Goal: Information Seeking & Learning: Understand process/instructions

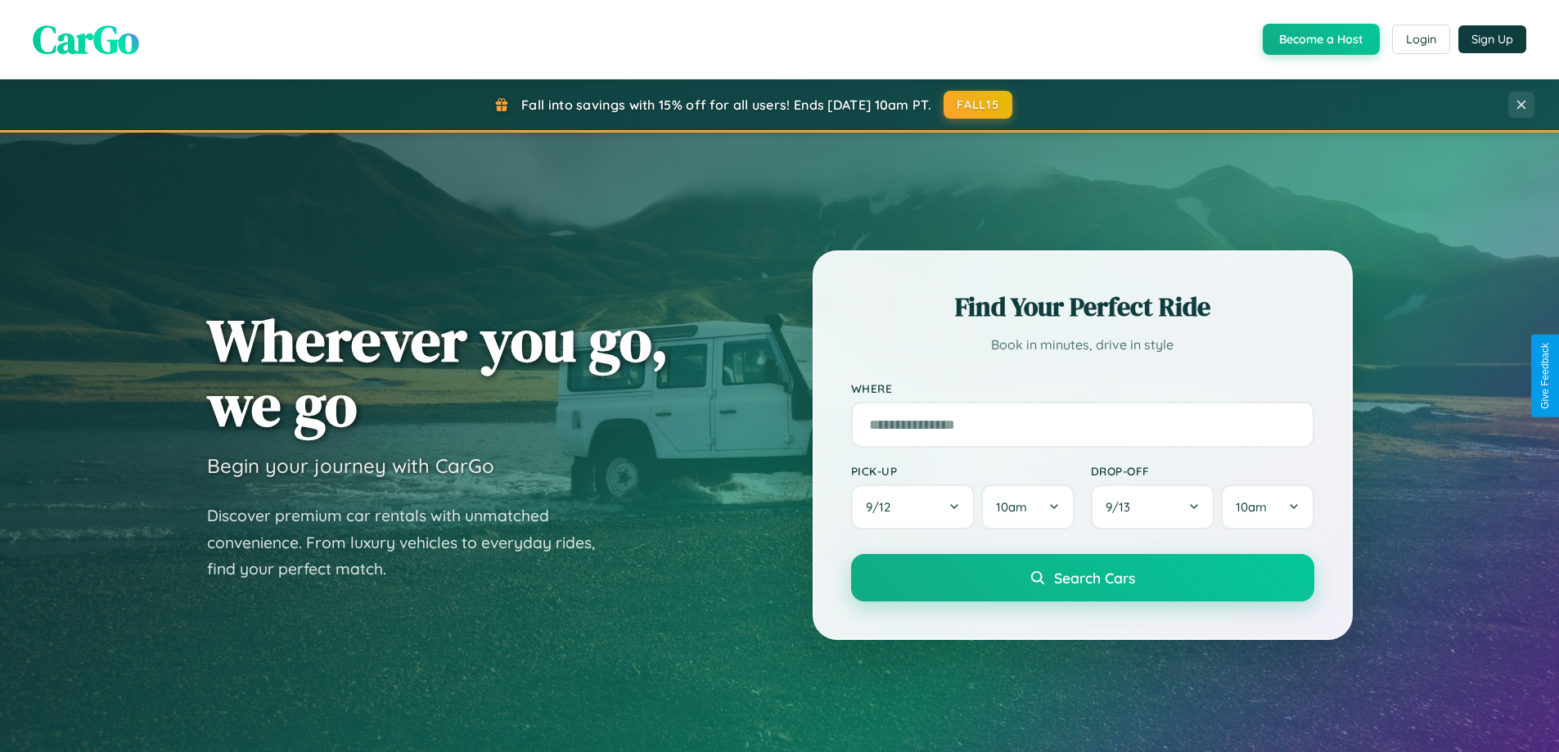
scroll to position [2882, 0]
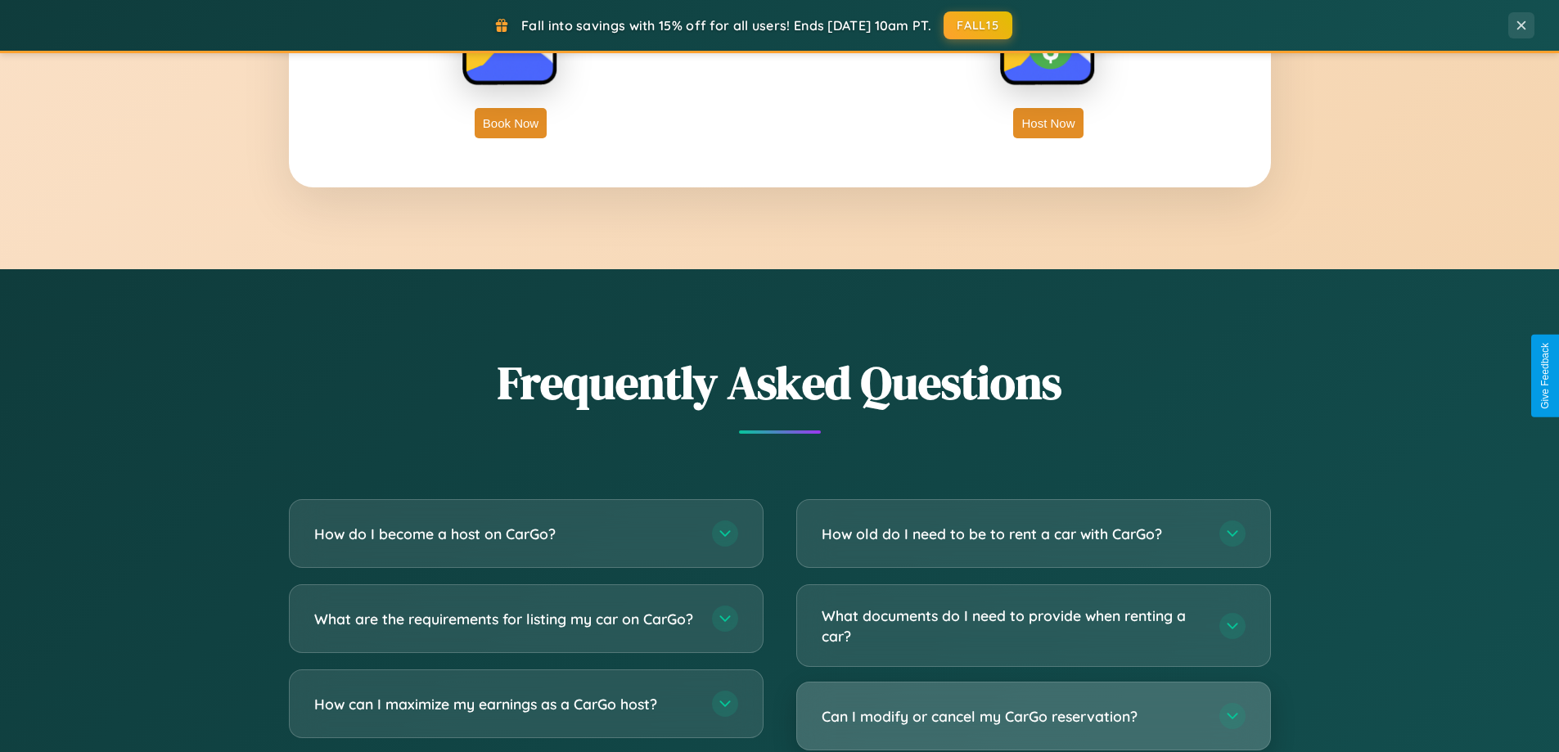
click at [1033, 716] on h3 "Can I modify or cancel my CarGo reservation?" at bounding box center [1011, 716] width 381 height 20
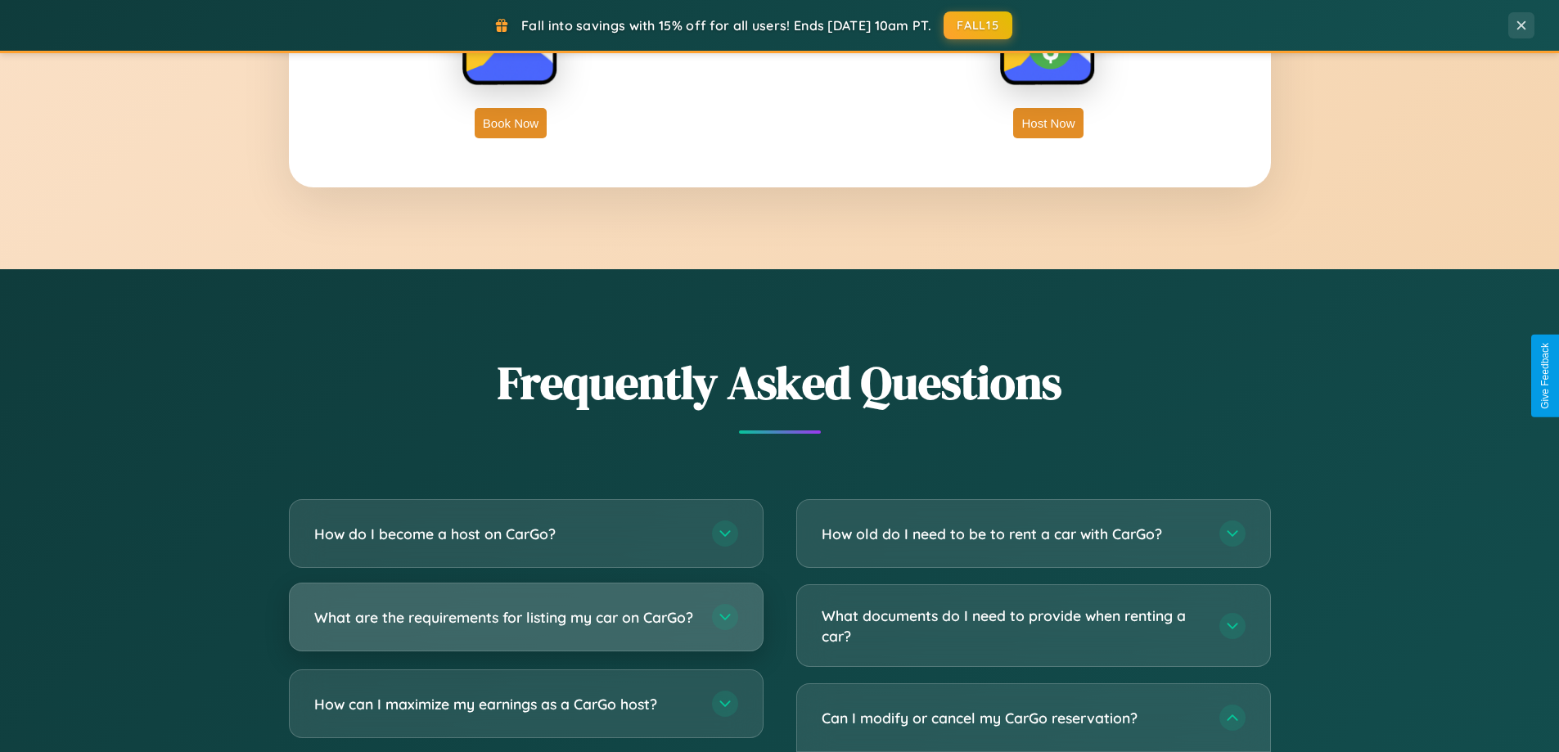
click at [525, 625] on h3 "What are the requirements for listing my car on CarGo?" at bounding box center [504, 617] width 381 height 20
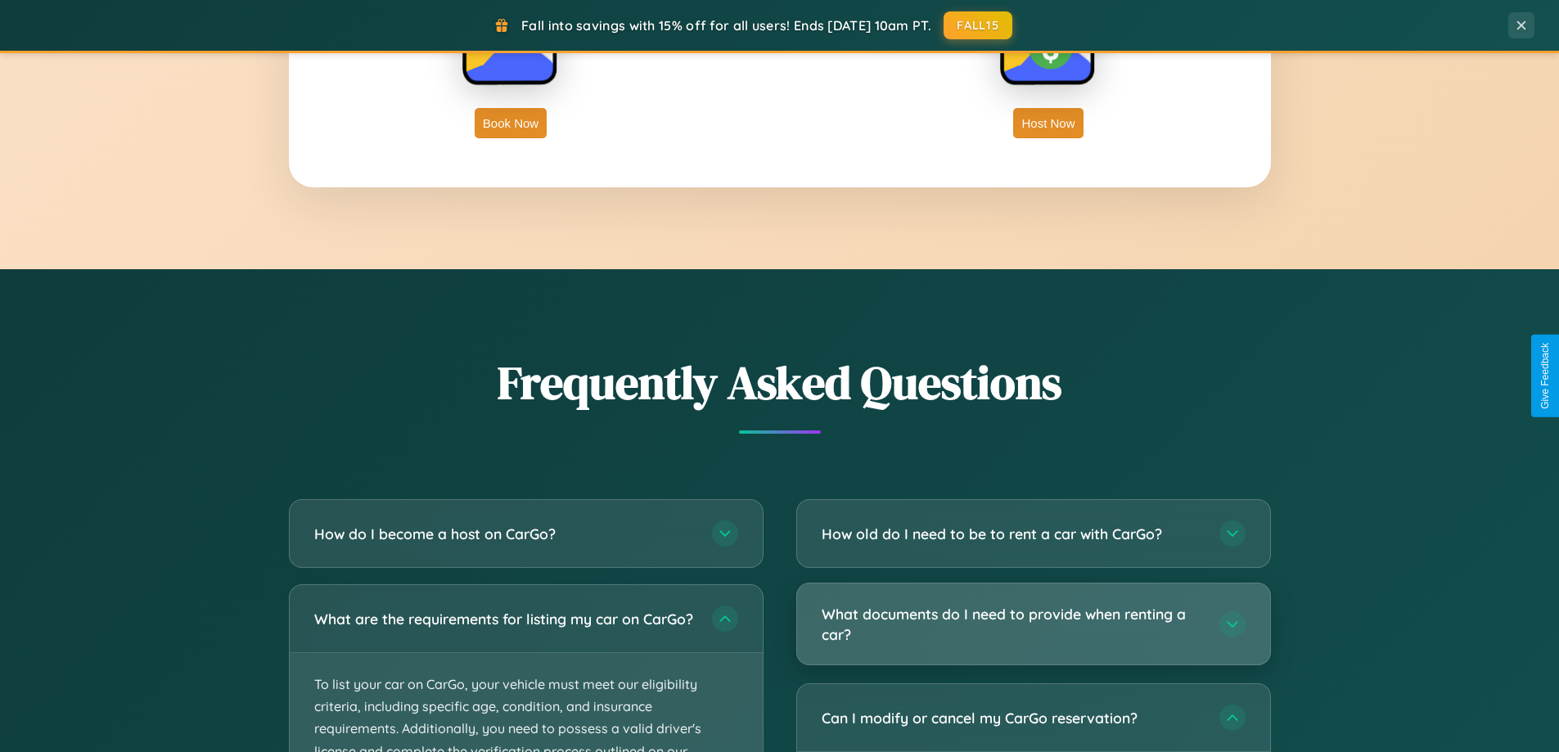
click at [1033, 625] on h3 "What documents do I need to provide when renting a car?" at bounding box center [1011, 624] width 381 height 40
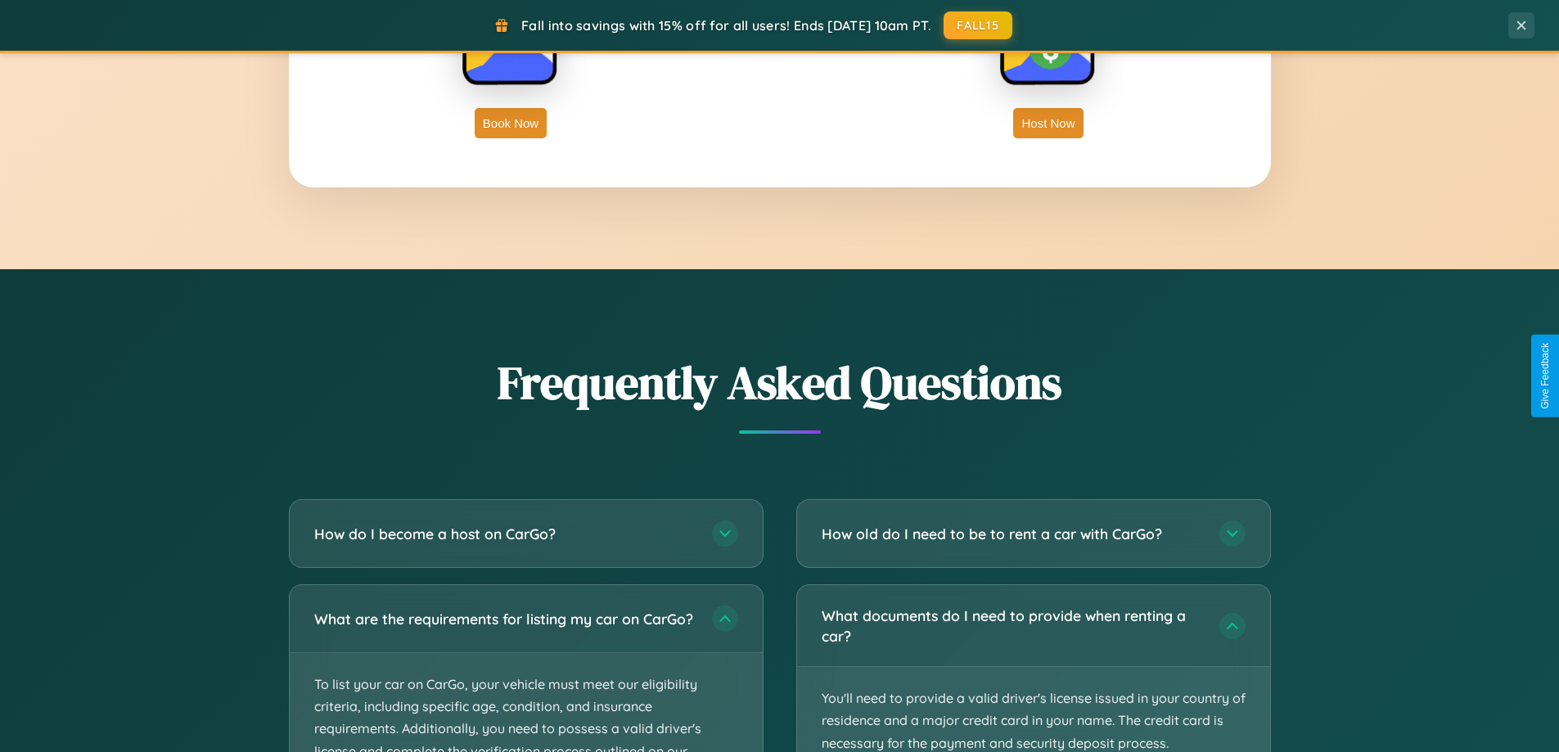
scroll to position [3035, 0]
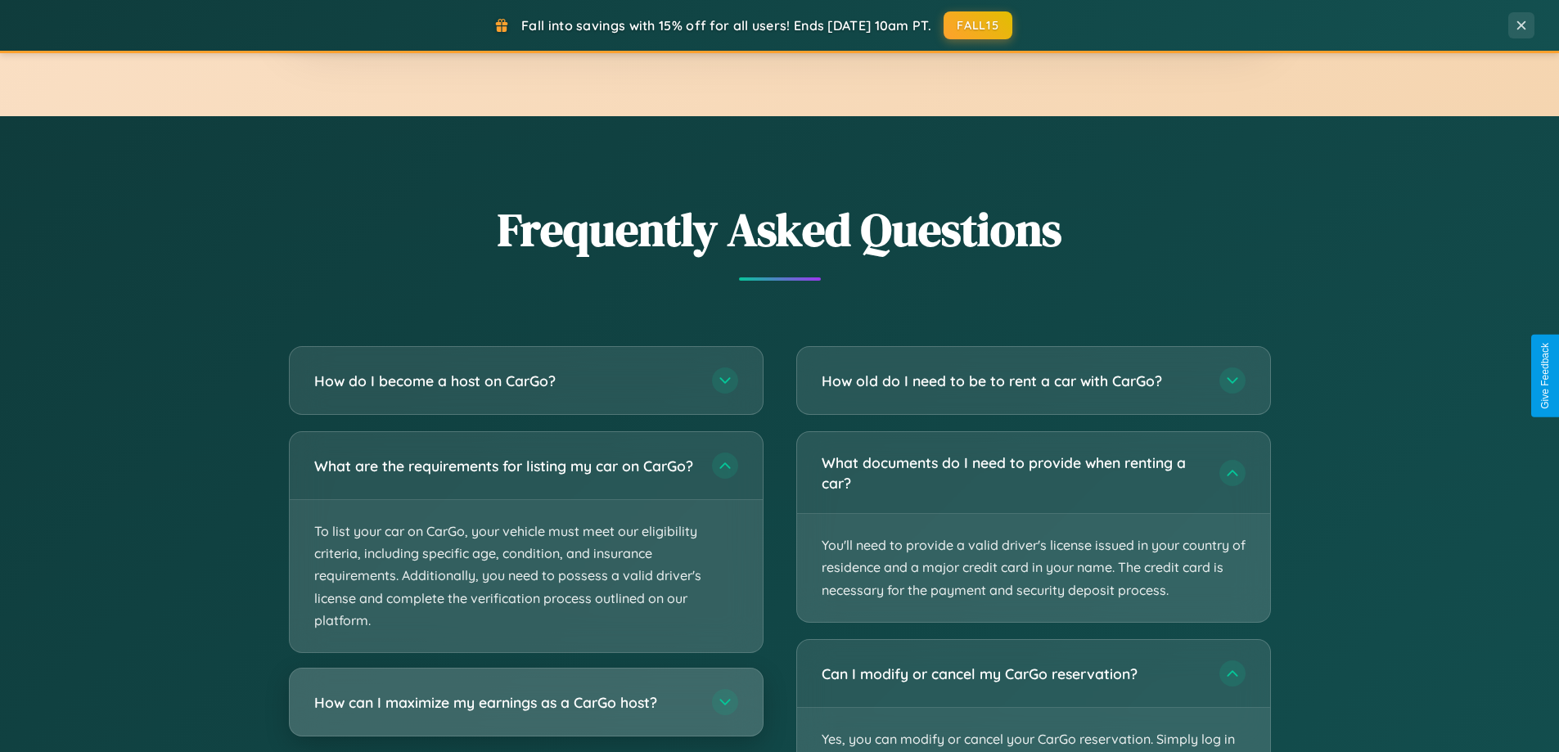
click at [525, 713] on h3 "How can I maximize my earnings as a CarGo host?" at bounding box center [504, 702] width 381 height 20
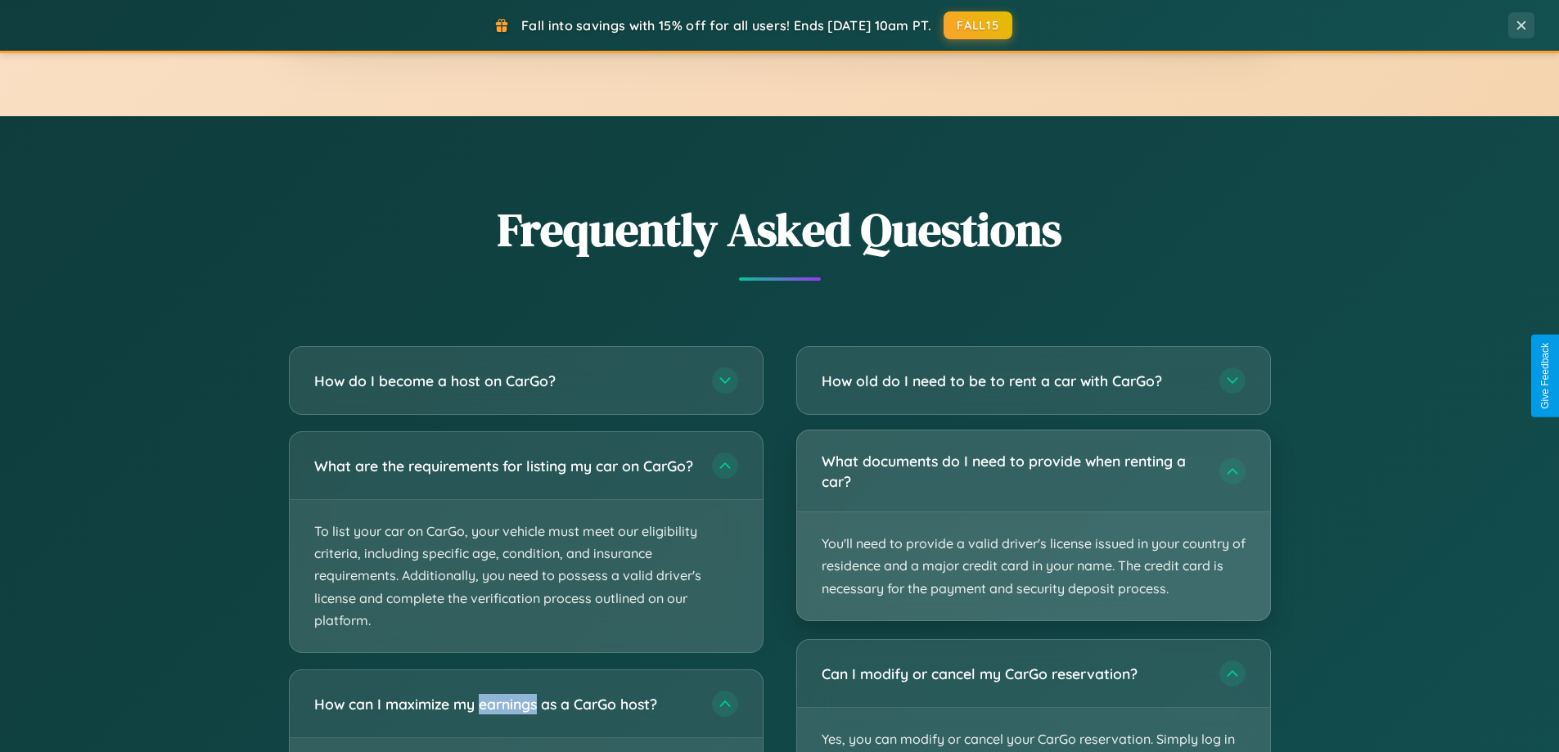
click at [1033, 525] on p "You'll need to provide a valid driver's license issued in your country of resid…" at bounding box center [1033, 566] width 473 height 108
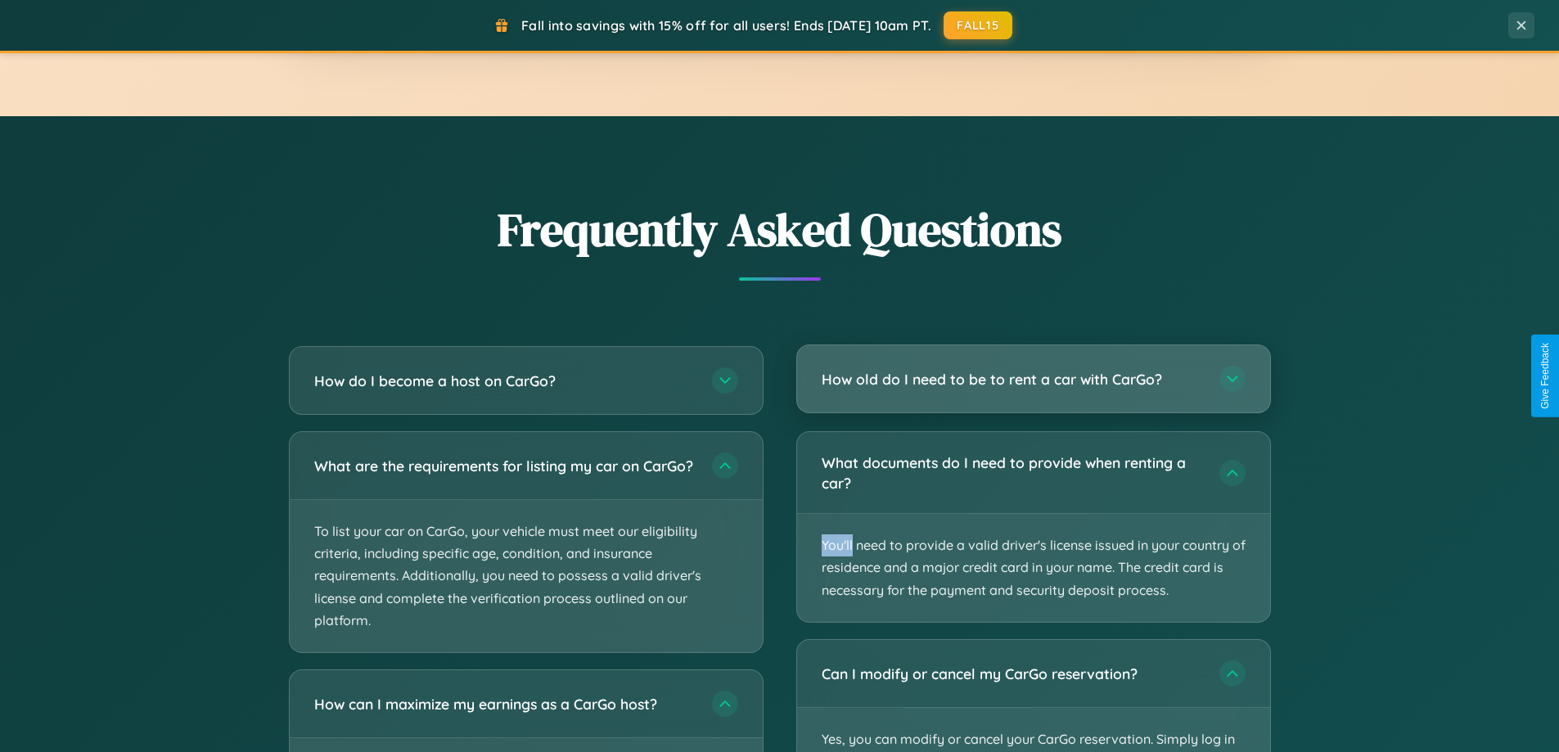
click at [1033, 379] on h3 "How old do I need to be to rent a car with CarGo?" at bounding box center [1011, 379] width 381 height 20
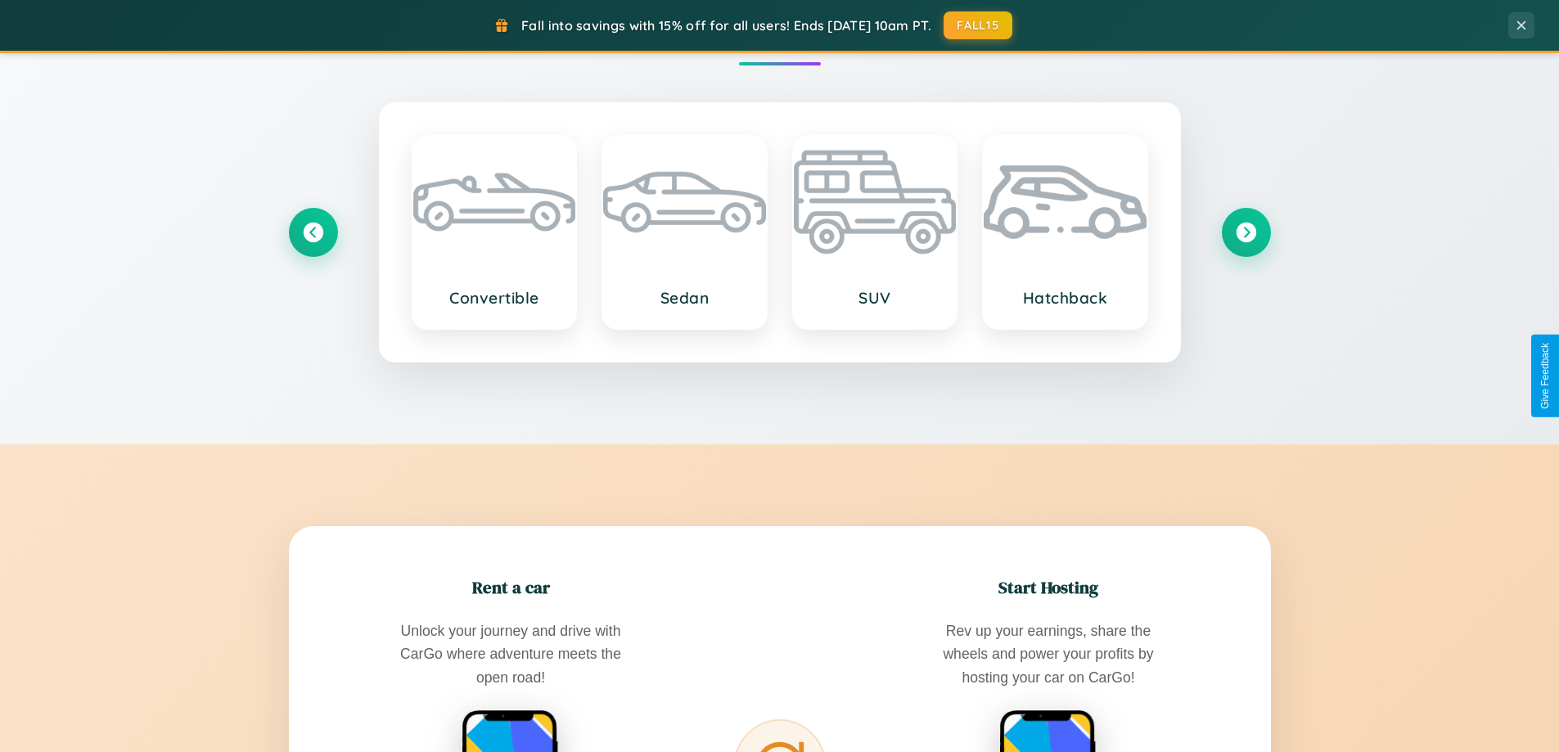
scroll to position [705, 0]
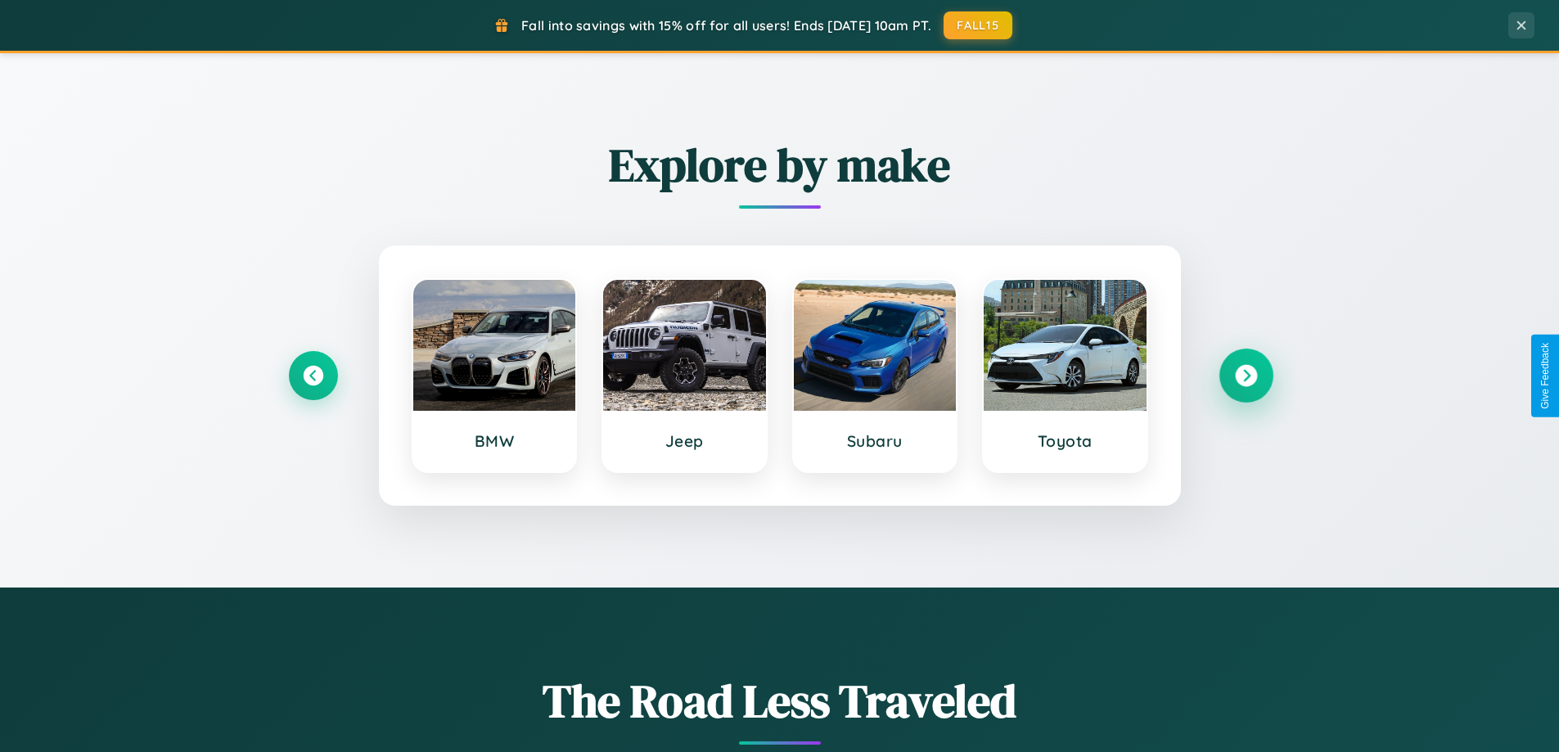
click at [1245, 376] on icon at bounding box center [1246, 376] width 22 height 22
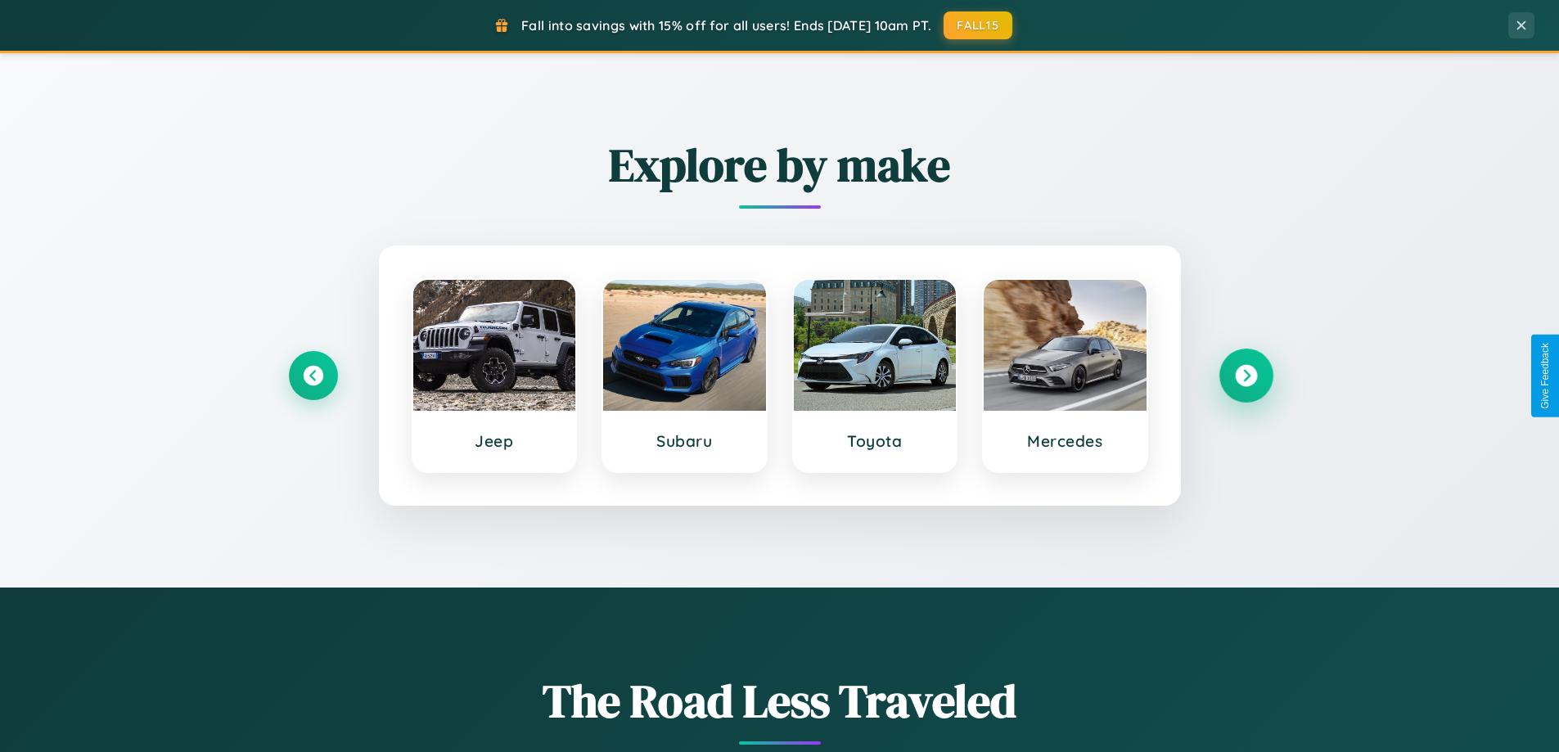
click at [1245, 376] on icon at bounding box center [1246, 376] width 22 height 22
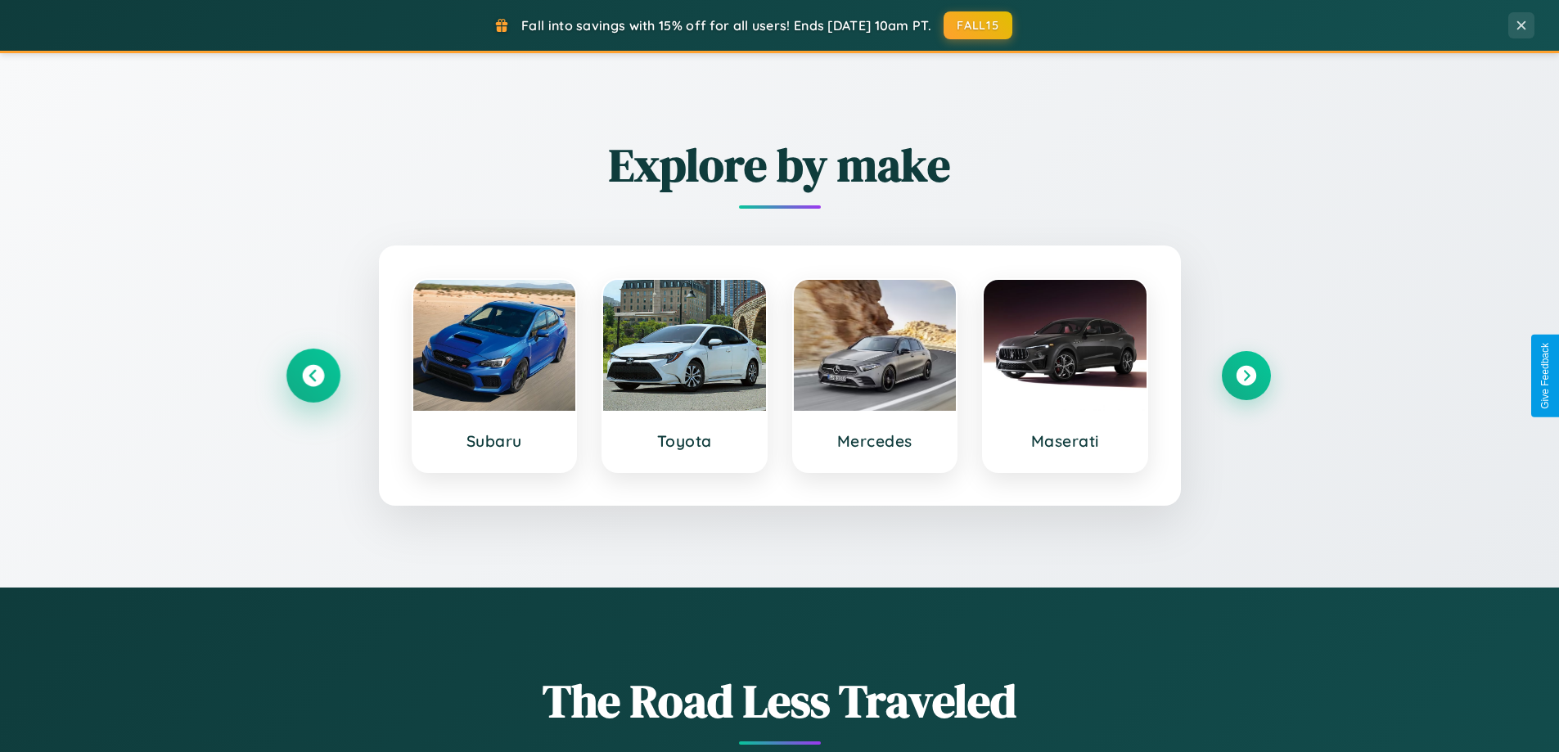
click at [313, 376] on icon at bounding box center [313, 376] width 22 height 22
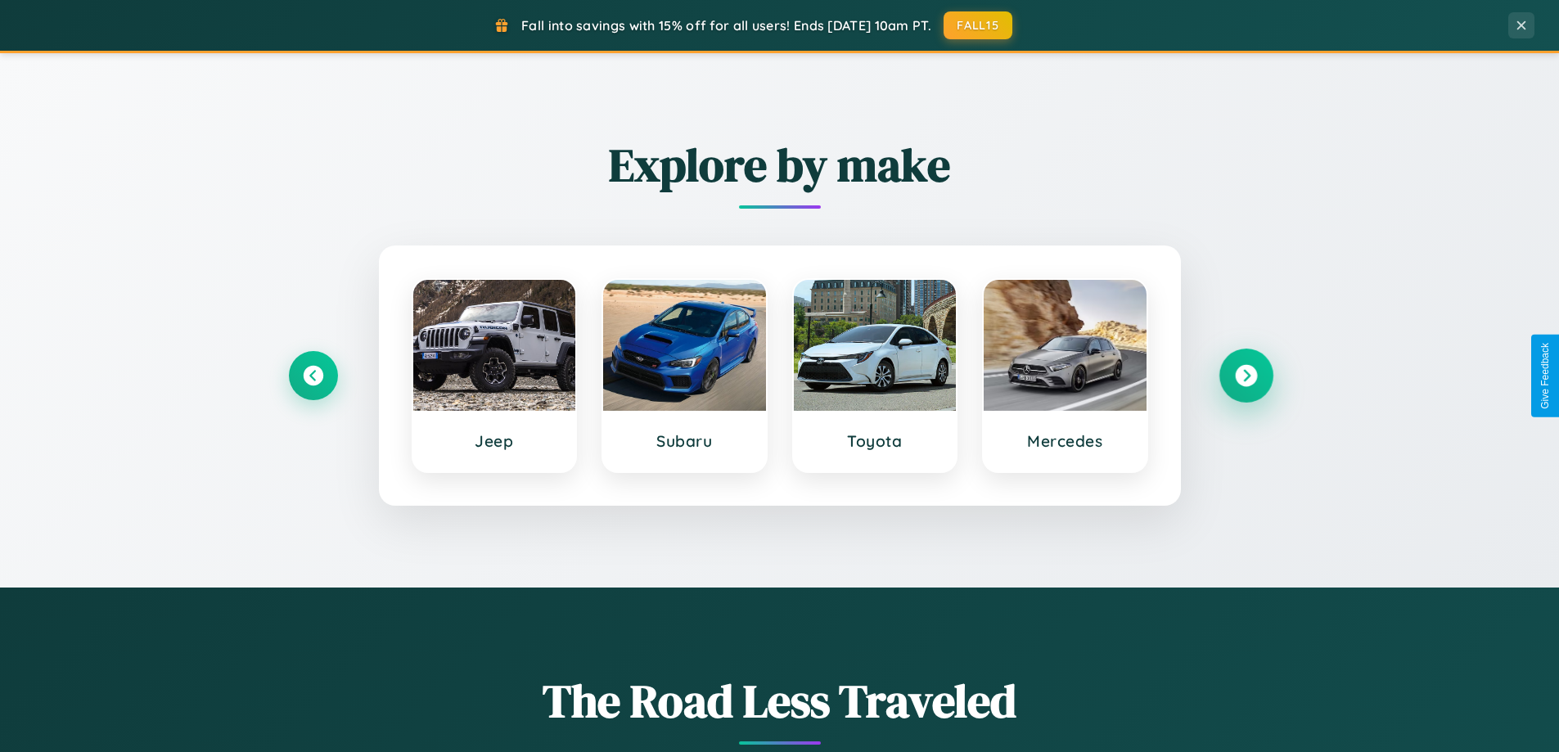
click at [1245, 376] on icon at bounding box center [1246, 376] width 22 height 22
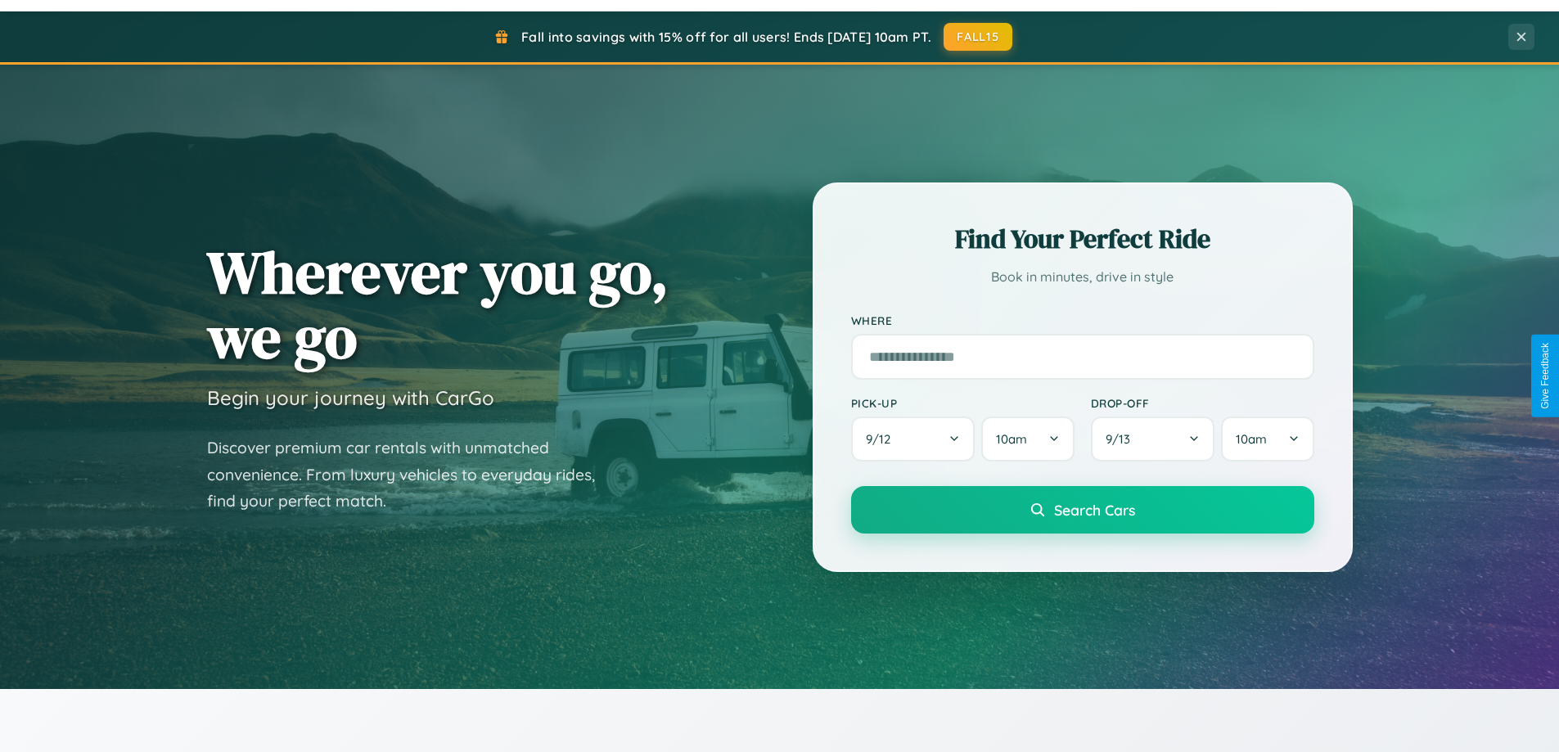
scroll to position [0, 0]
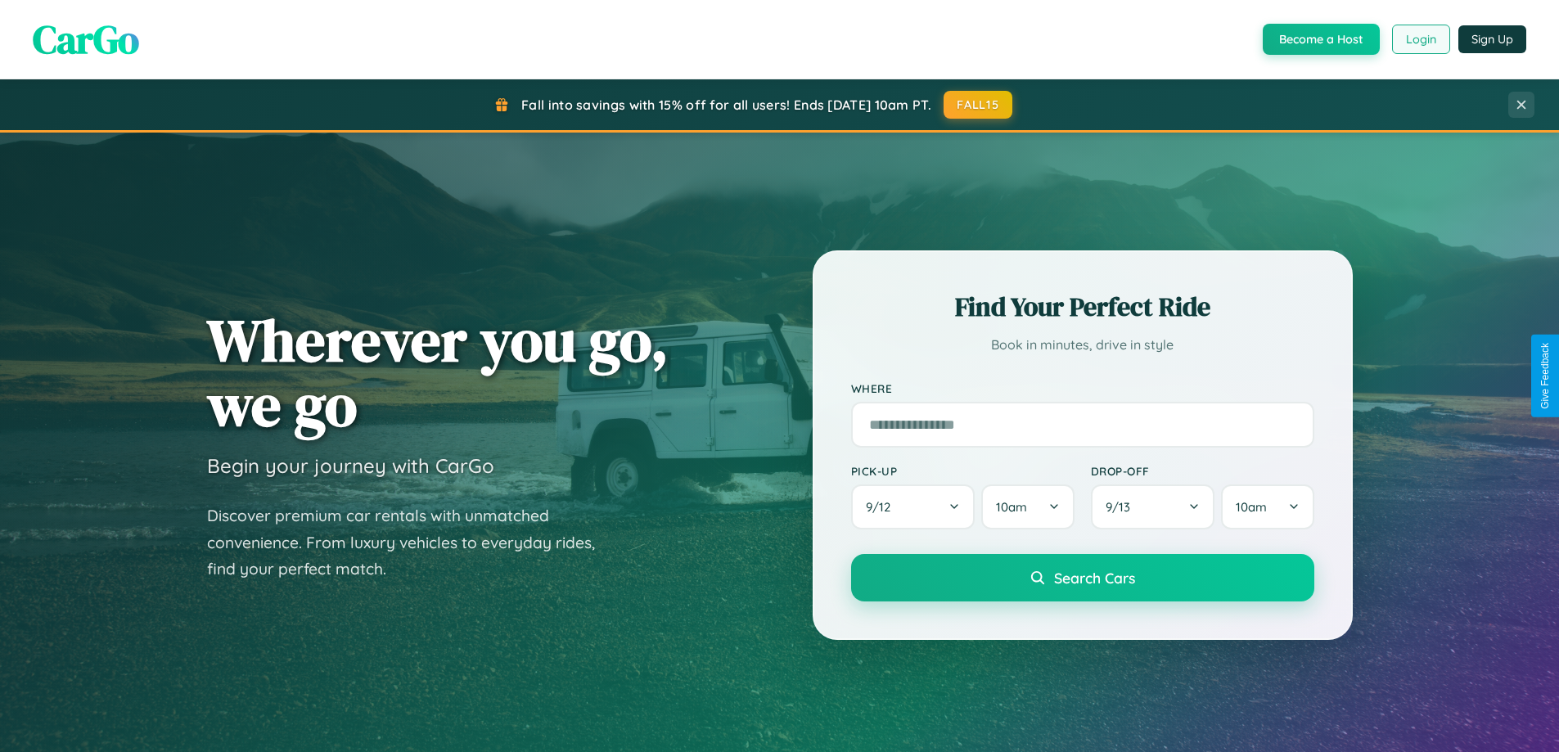
click at [1420, 39] on button "Login" at bounding box center [1421, 39] width 58 height 29
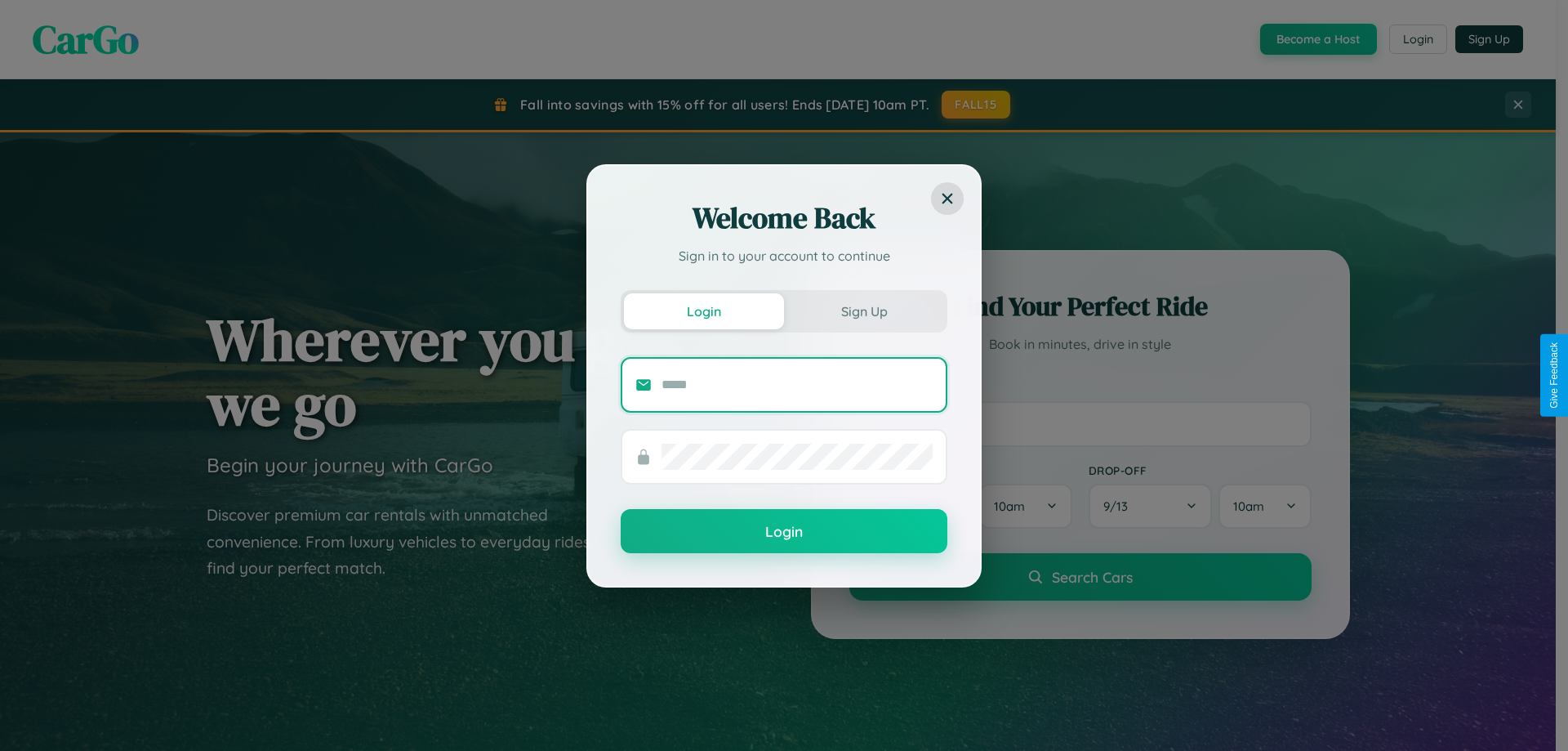
click at [797, 384] on input "text" at bounding box center [797, 384] width 271 height 26
type input "**********"
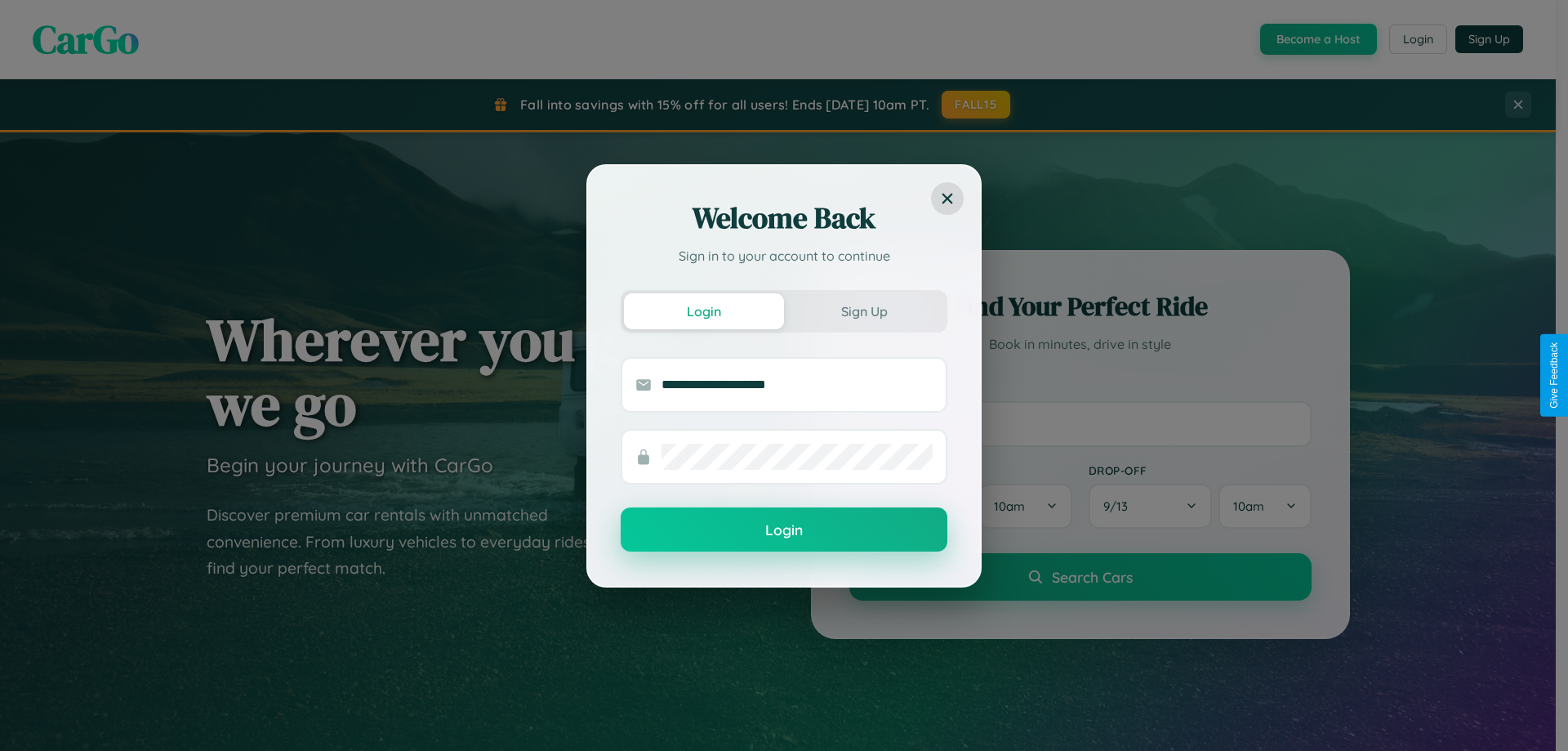
click at [784, 530] on button "Login" at bounding box center [784, 529] width 326 height 44
